Goal: Task Accomplishment & Management: Manage account settings

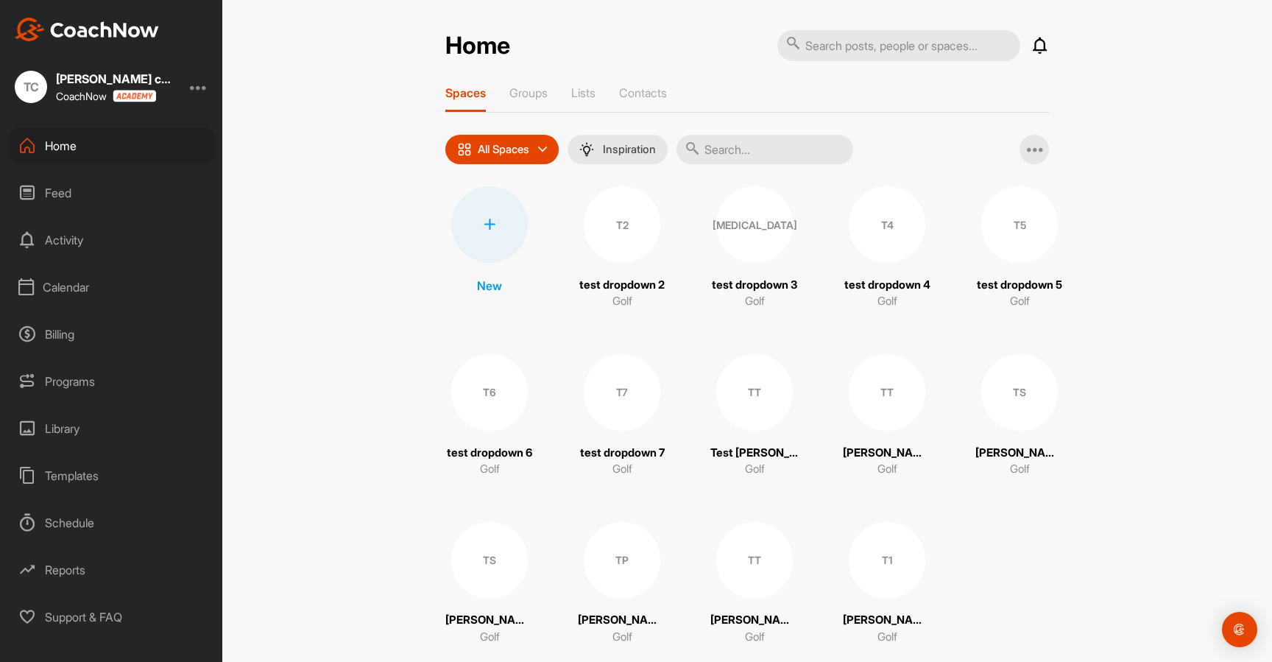
click at [201, 83] on div at bounding box center [199, 87] width 18 height 18
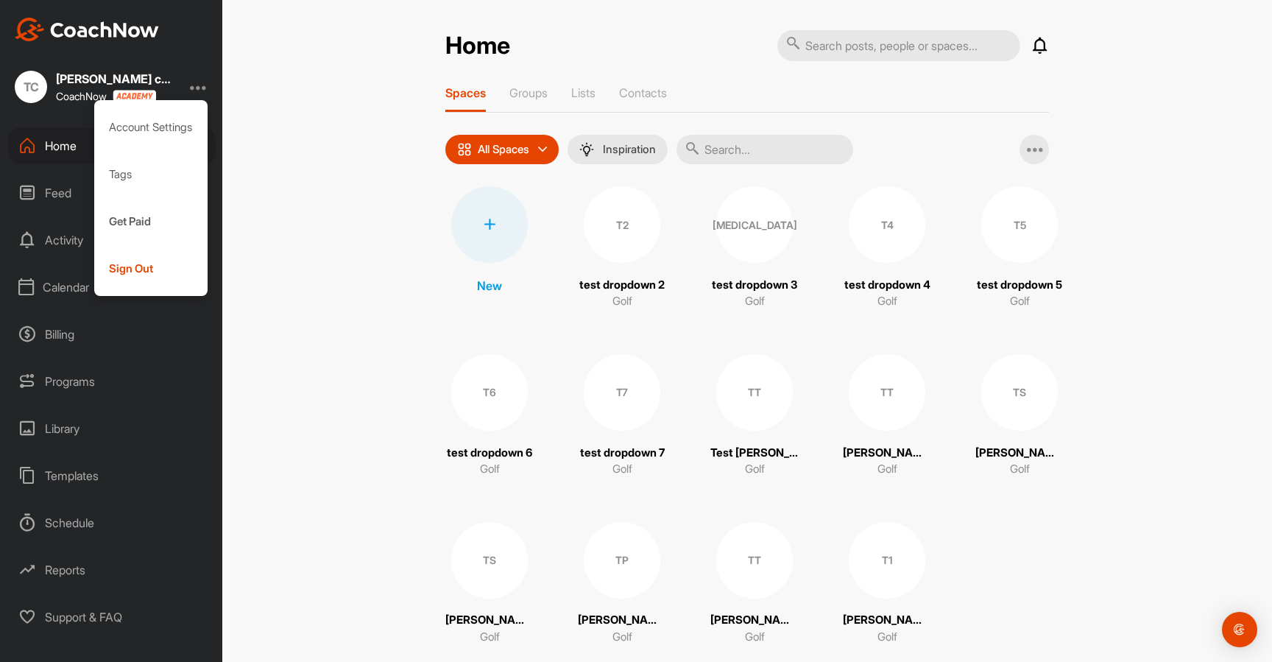
click at [52, 294] on div "Calendar" at bounding box center [112, 287] width 208 height 37
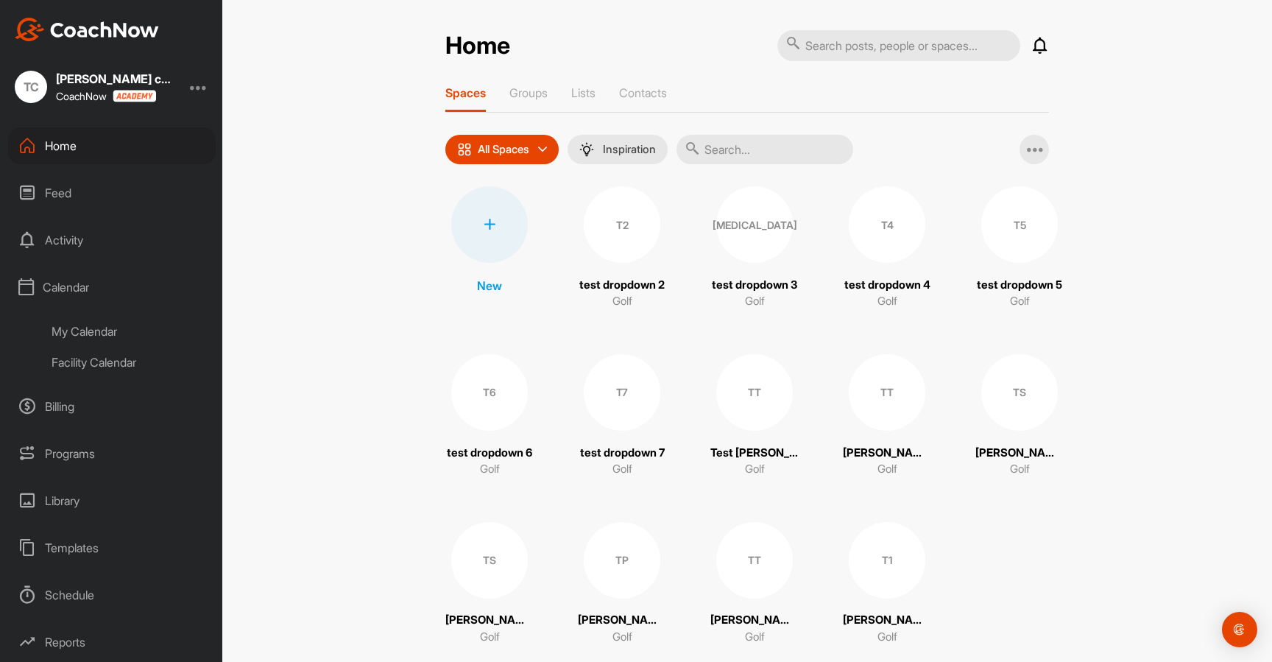
click at [197, 86] on div at bounding box center [199, 87] width 18 height 18
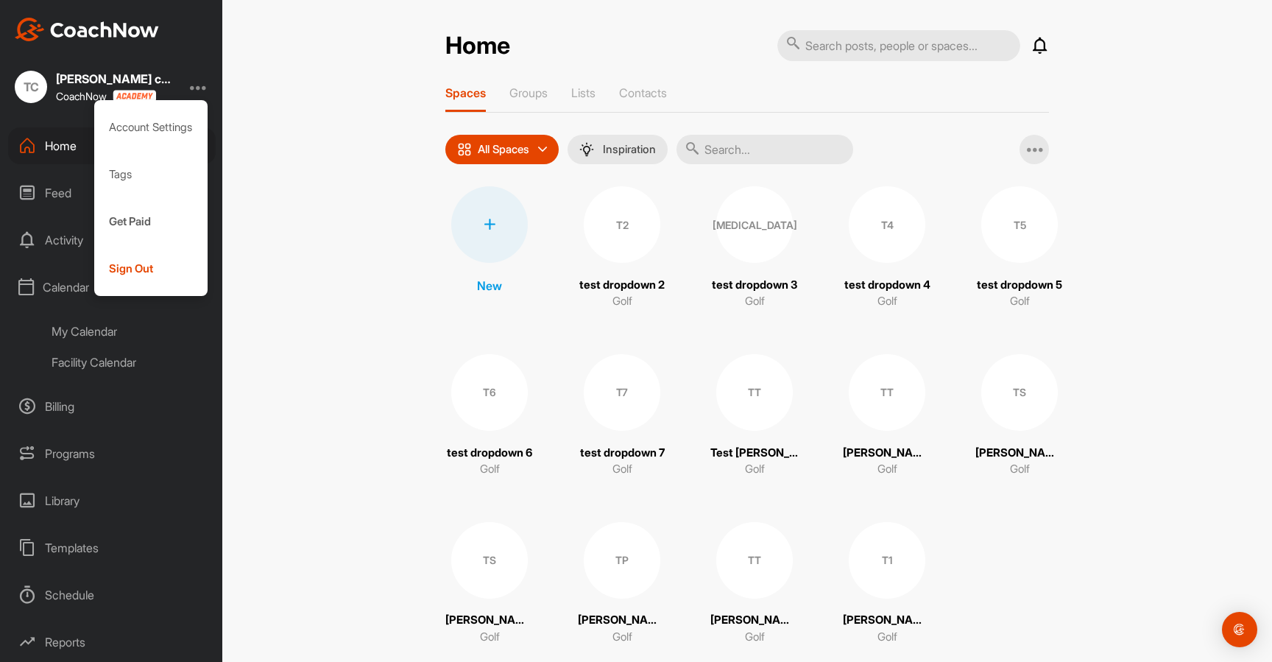
click at [46, 342] on div "My Calendar" at bounding box center [128, 331] width 174 height 31
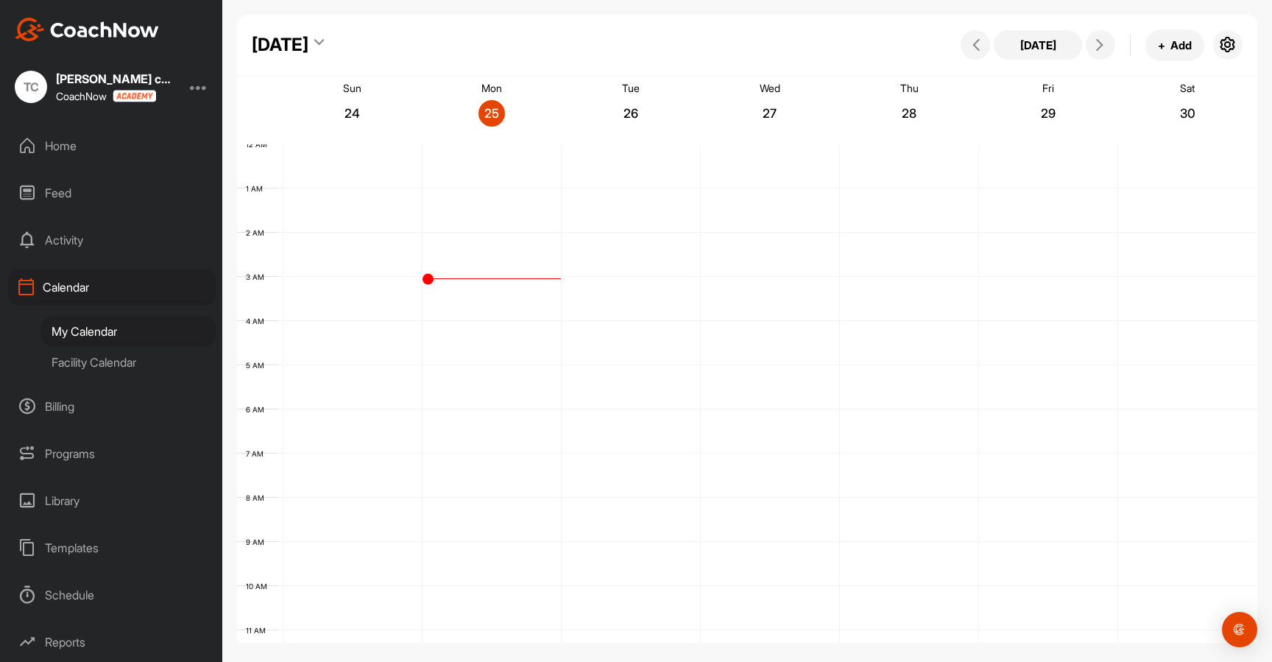
scroll to position [255, 0]
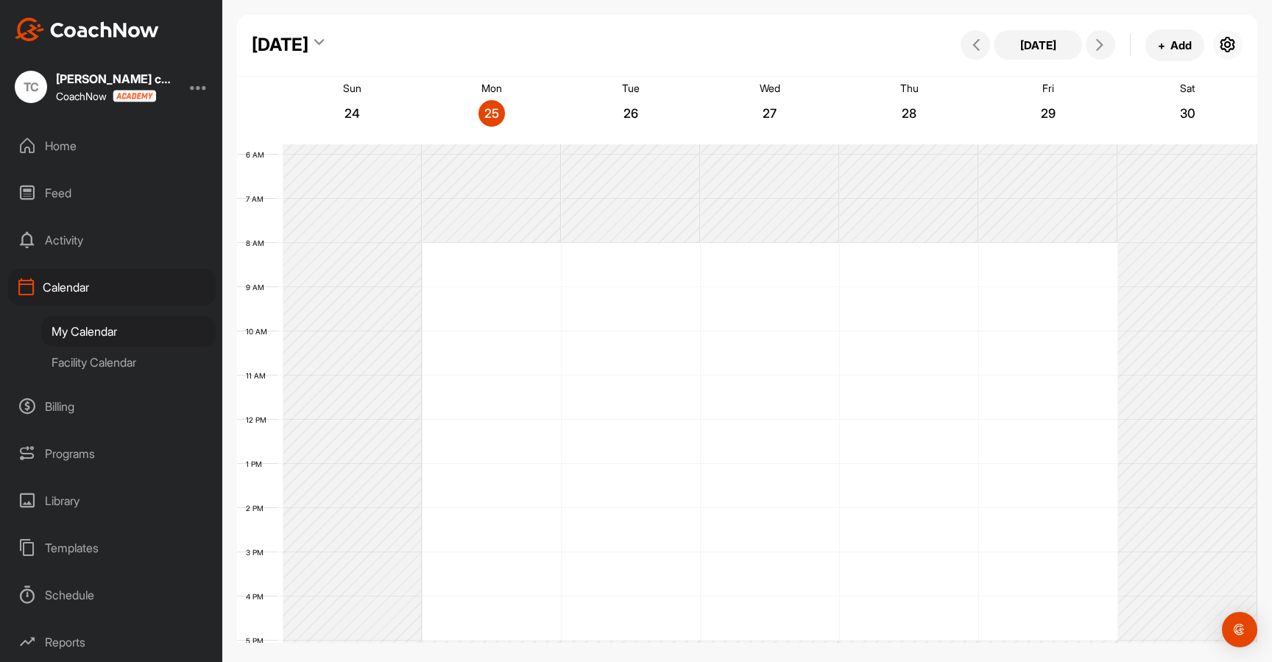
click at [1225, 52] on icon "button" at bounding box center [1228, 45] width 18 height 18
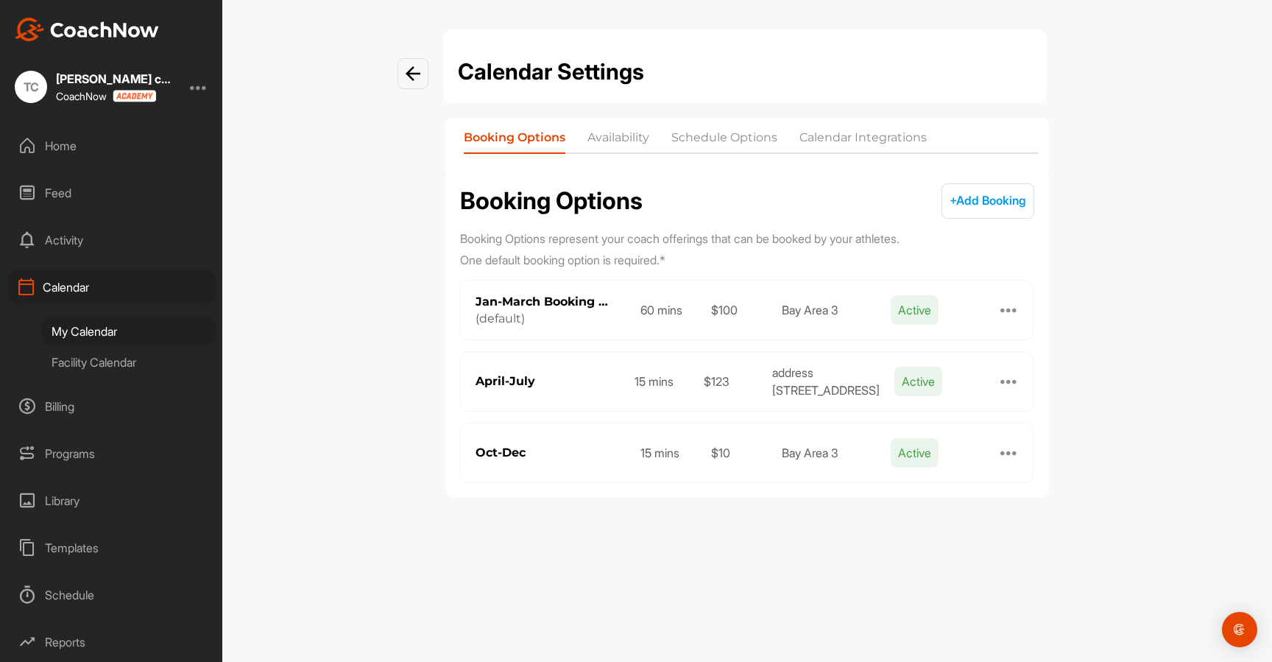
click at [838, 141] on li "Calendar Integrations" at bounding box center [862, 141] width 127 height 24
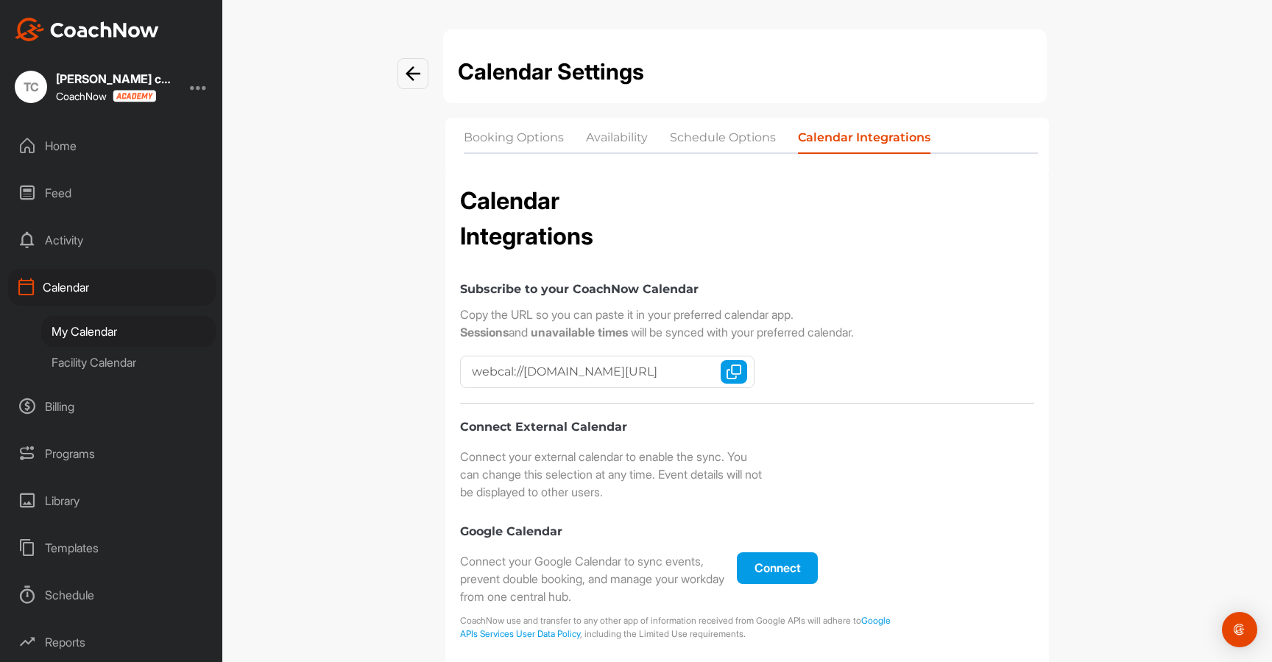
scroll to position [336, 0]
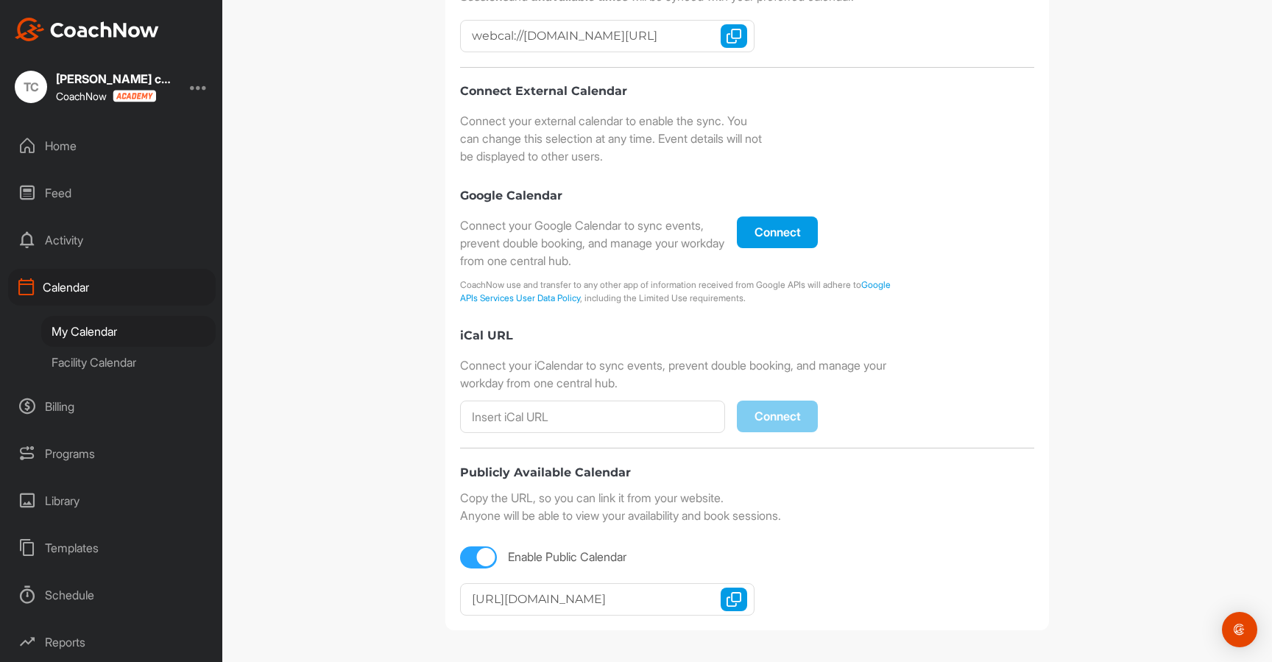
click at [740, 587] on button "Copy URL" at bounding box center [733, 599] width 26 height 24
